Goal: Navigation & Orientation: Go to known website

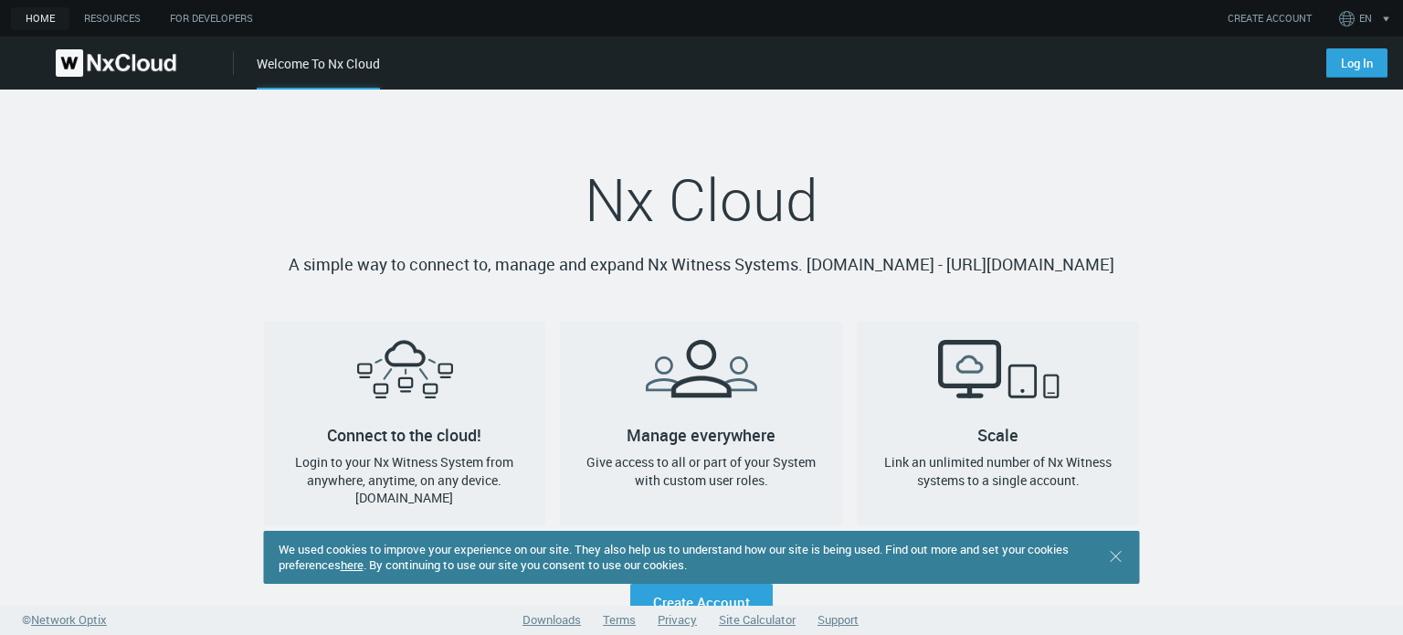
click at [1071, 177] on h1 "Nx Cloud" at bounding box center [702, 199] width 876 height 73
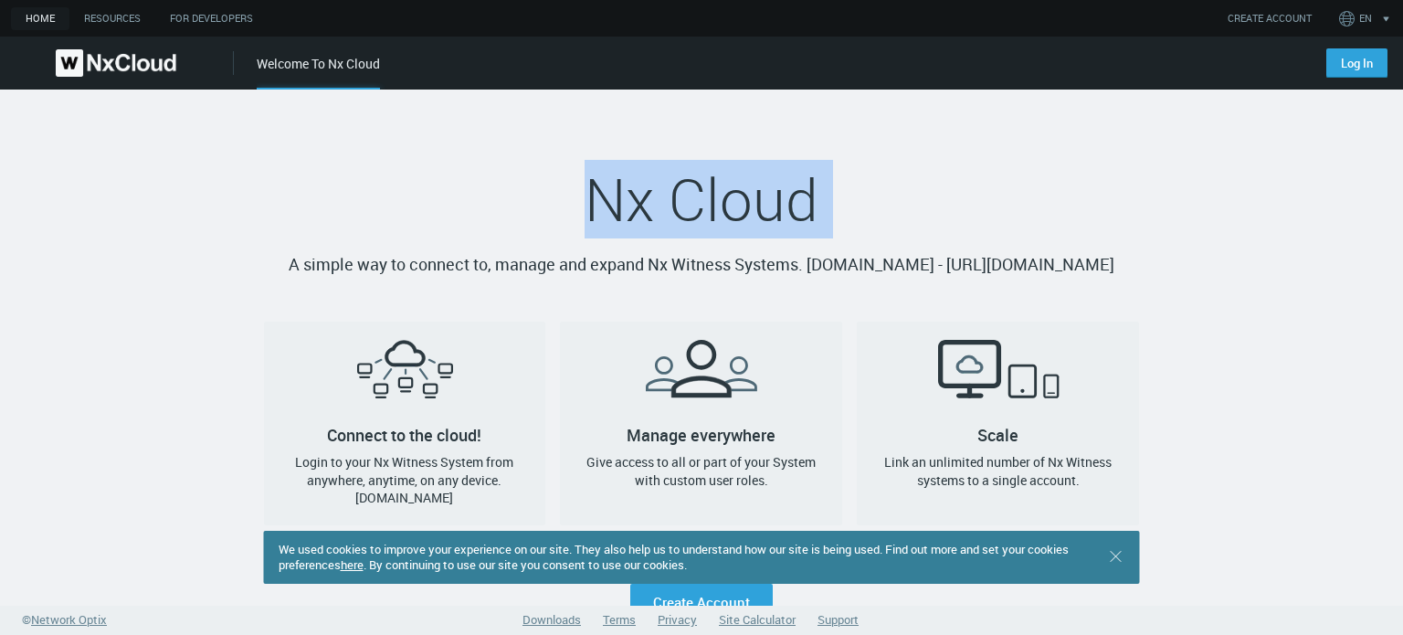
click at [1071, 177] on h1 "Nx Cloud" at bounding box center [702, 199] width 876 height 73
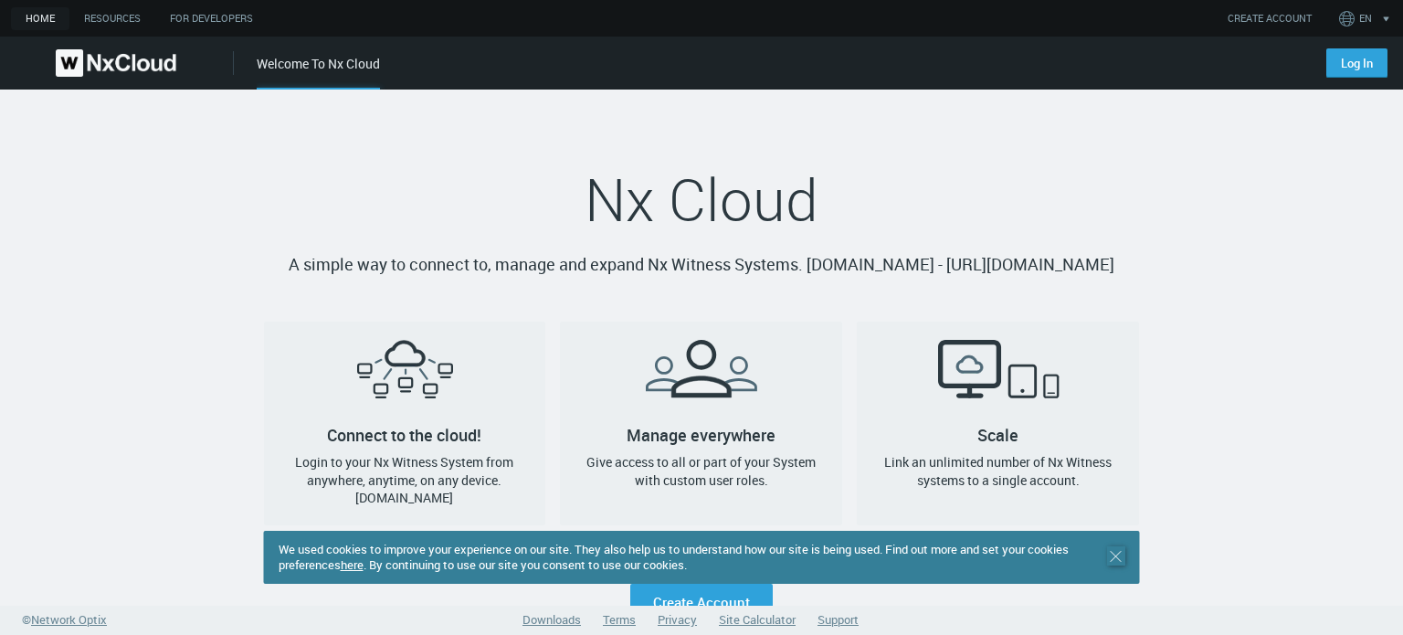
click at [1115, 559] on icon ".st0 { stroke : #698796; } Close" at bounding box center [1116, 556] width 18 height 18
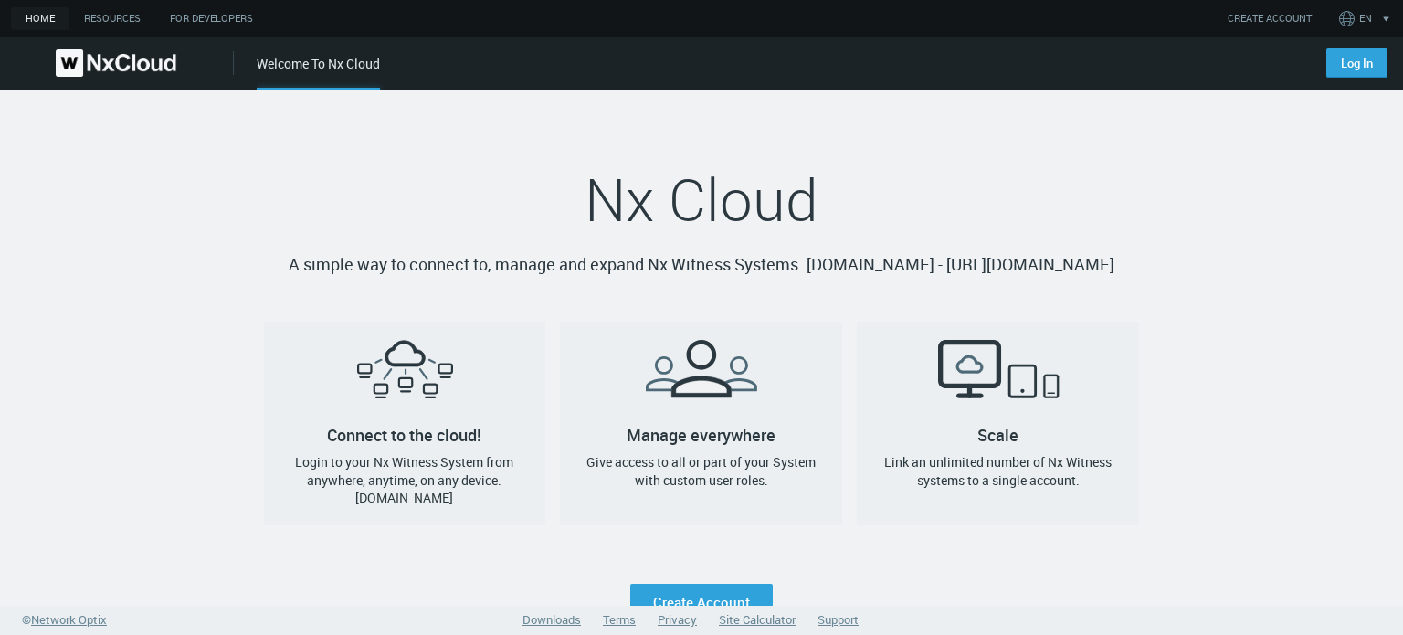
click at [1294, 362] on nx-landing-component "Nx Cloud A simple way to connect to, manage and expand Nx Witness Systems. [DOM…" at bounding box center [701, 355] width 1403 height 531
click at [873, 193] on h1 "Nx Cloud" at bounding box center [702, 199] width 876 height 73
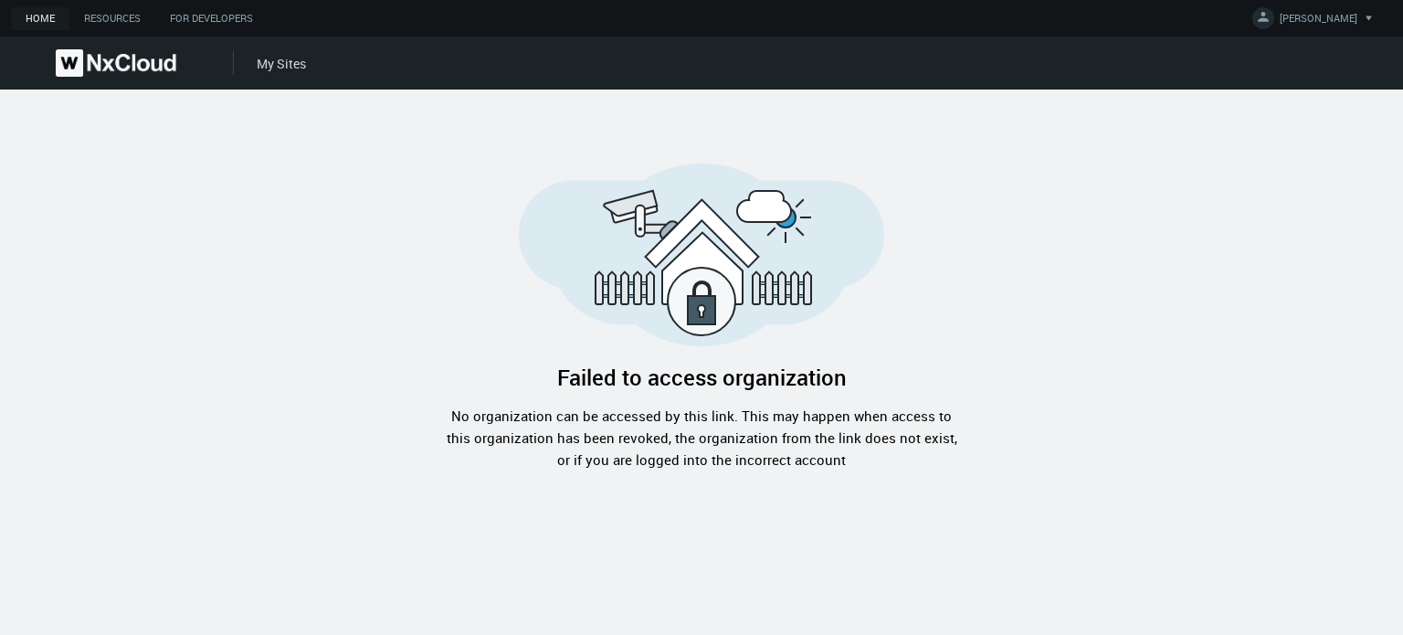
click at [111, 48] on nx-header-logo-area at bounding box center [117, 63] width 234 height 53
click at [110, 54] on img at bounding box center [116, 62] width 121 height 27
